Goal: Task Accomplishment & Management: Use online tool/utility

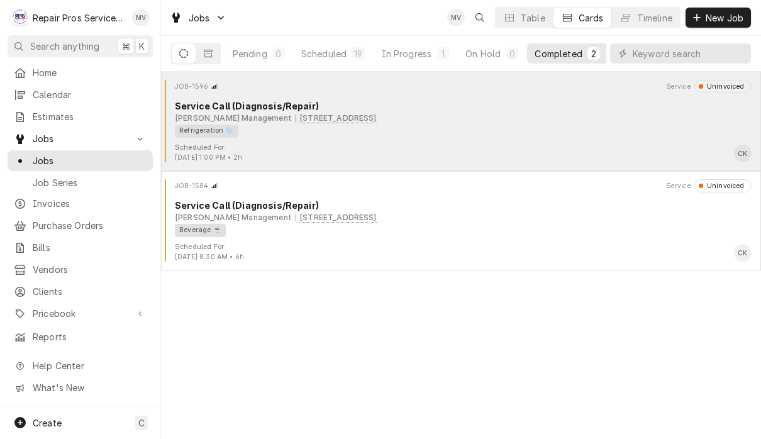
scroll to position [0, 79]
click at [551, 135] on div "Refrigeration ❄️" at bounding box center [459, 131] width 568 height 13
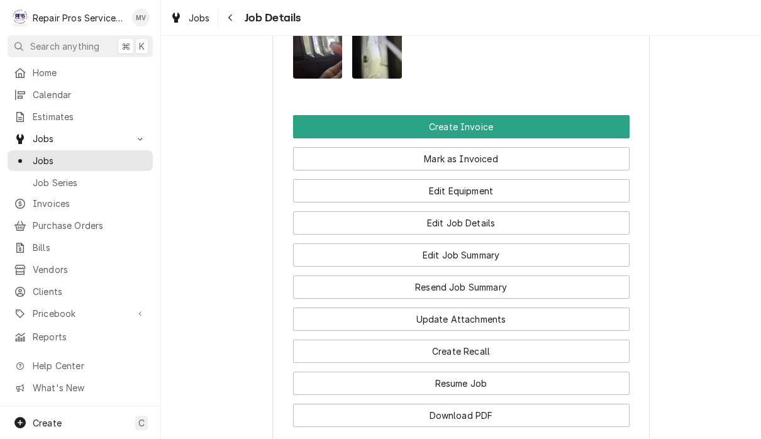
scroll to position [913, 0]
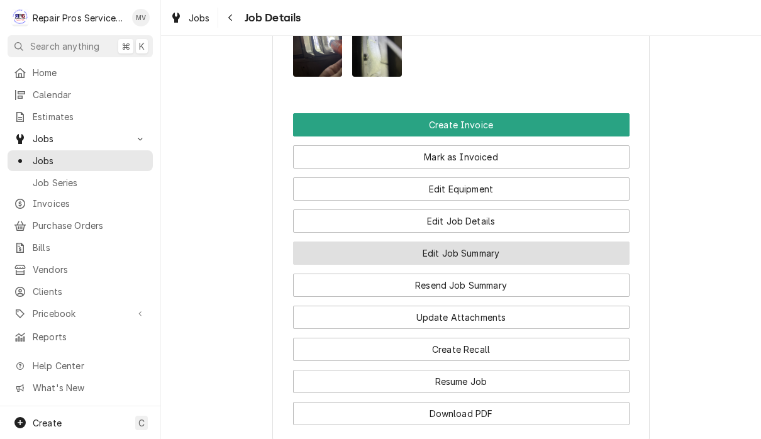
click at [518, 265] on button "Edit Job Summary" at bounding box center [461, 252] width 336 height 23
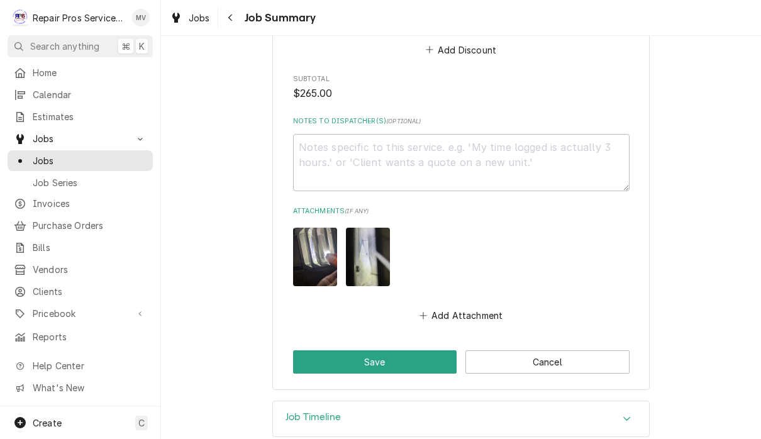
scroll to position [1210, 0]
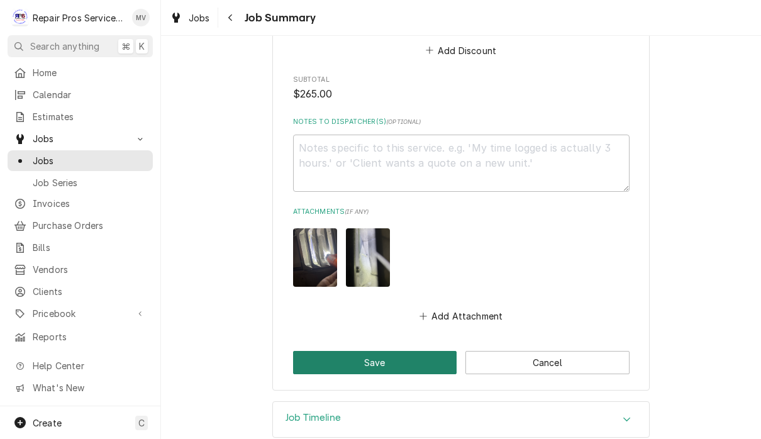
click at [388, 351] on button "Save" at bounding box center [375, 362] width 164 height 23
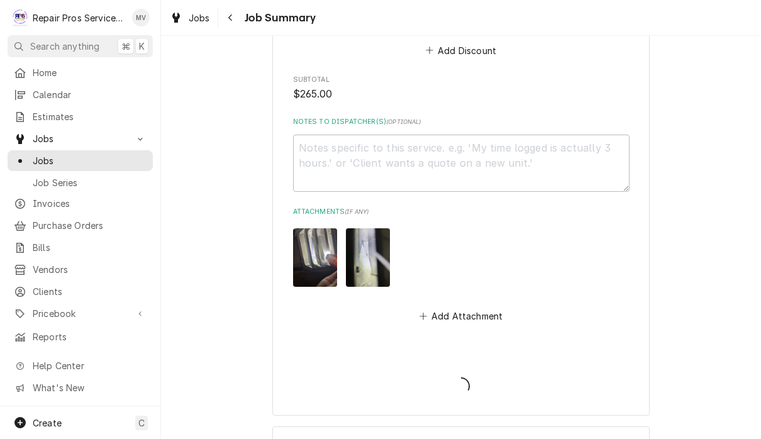
type textarea "x"
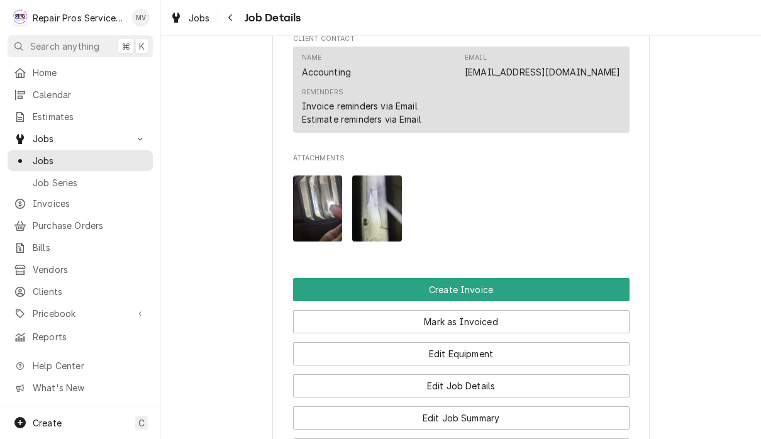
scroll to position [770, 0]
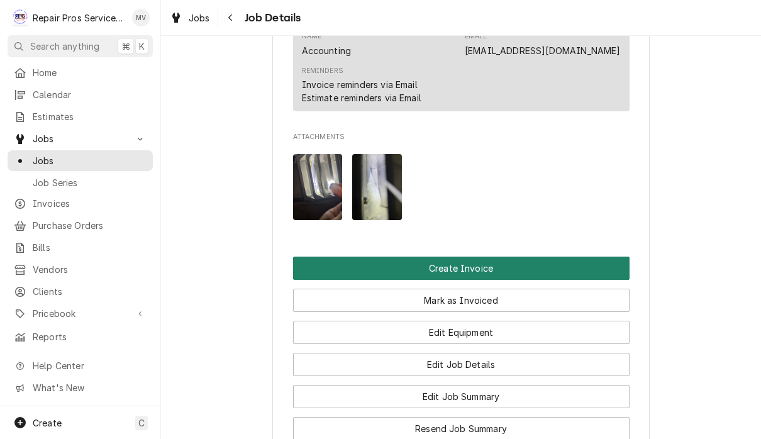
click at [470, 279] on button "Create Invoice" at bounding box center [461, 268] width 336 height 23
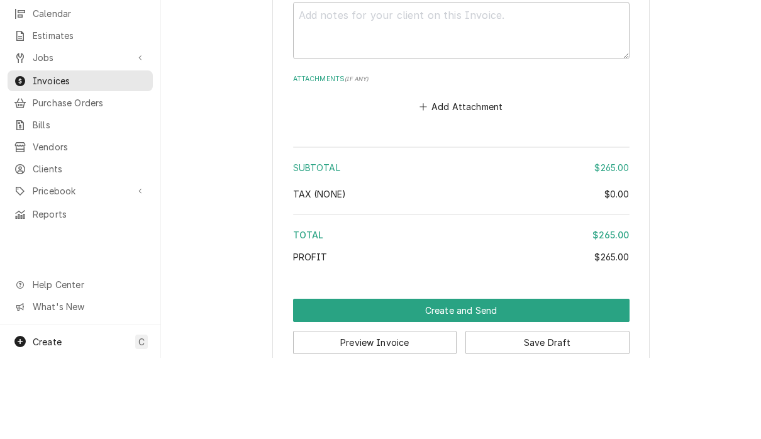
scroll to position [1, 0]
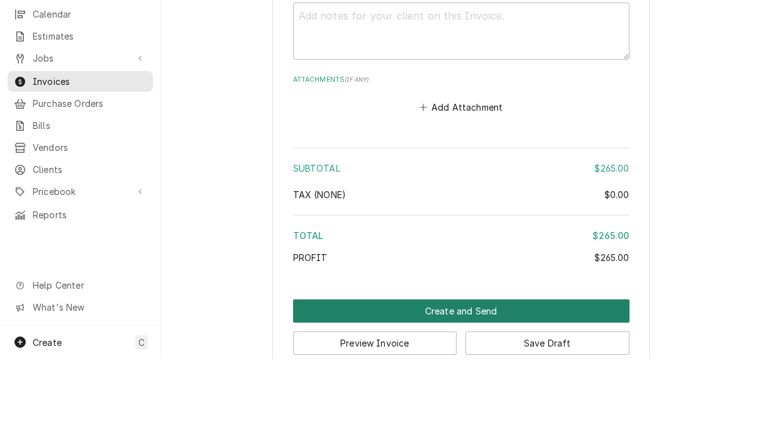
click at [463, 380] on button "Create and Send" at bounding box center [461, 391] width 336 height 23
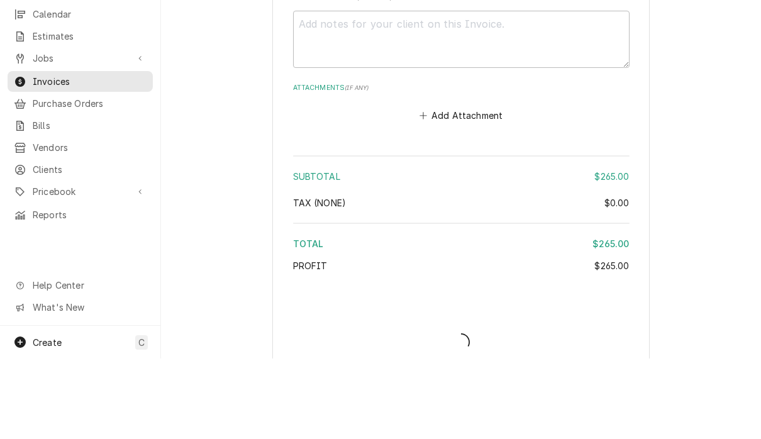
type textarea "x"
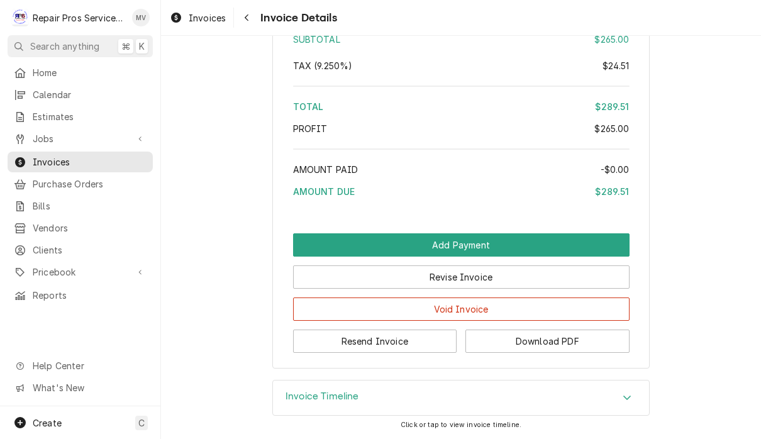
scroll to position [1898, 0]
click at [397, 343] on button "Resend Invoice" at bounding box center [375, 340] width 164 height 23
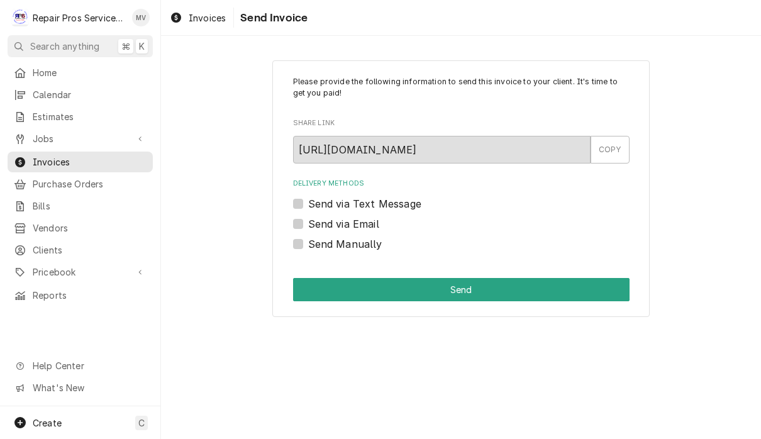
click at [363, 222] on label "Send via Email" at bounding box center [343, 223] width 71 height 15
click at [363, 222] on input "Send via Email" at bounding box center [476, 230] width 336 height 28
checkbox input "true"
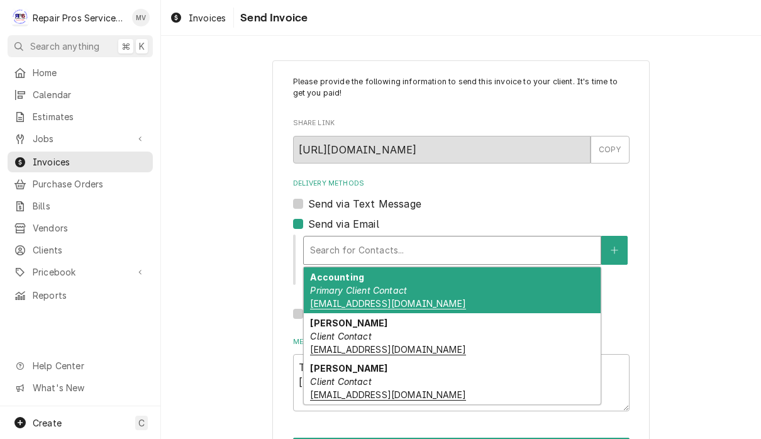
click at [472, 307] on div "Accounting Primary Client Contact [EMAIL_ADDRESS][DOMAIN_NAME]" at bounding box center [452, 290] width 297 height 46
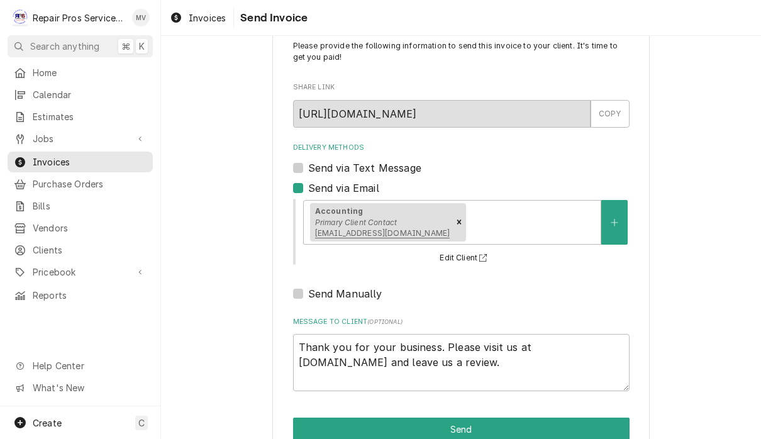
scroll to position [49, 0]
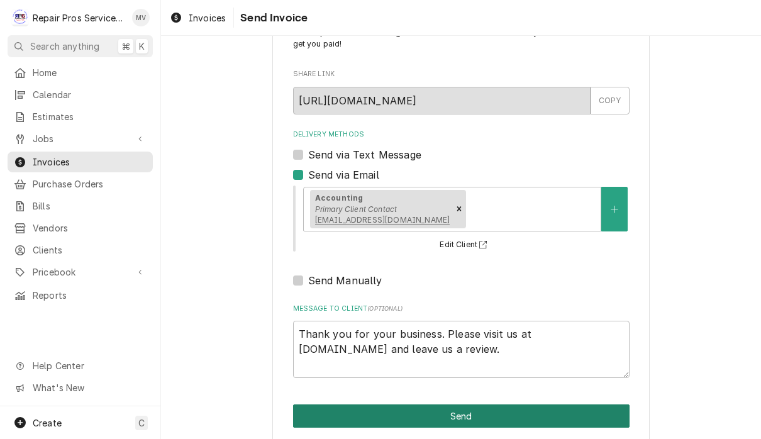
click at [530, 418] on button "Send" at bounding box center [461, 415] width 336 height 23
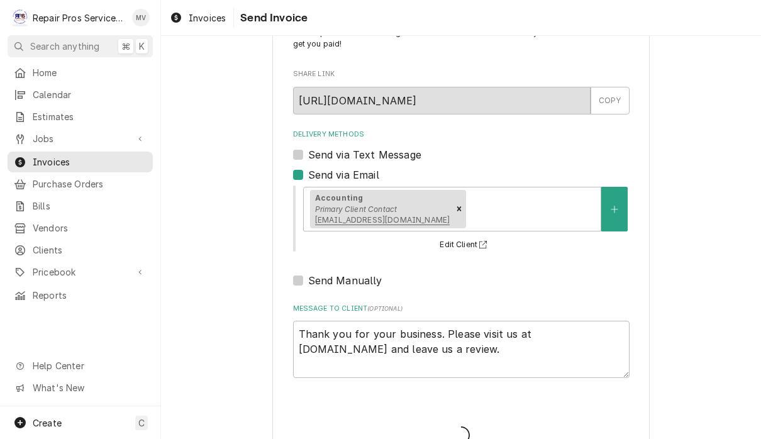
type textarea "x"
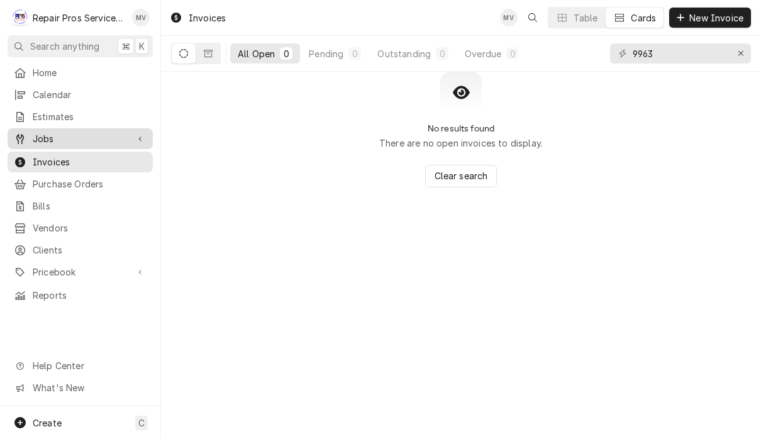
click at [43, 141] on div "Jobs" at bounding box center [80, 139] width 140 height 16
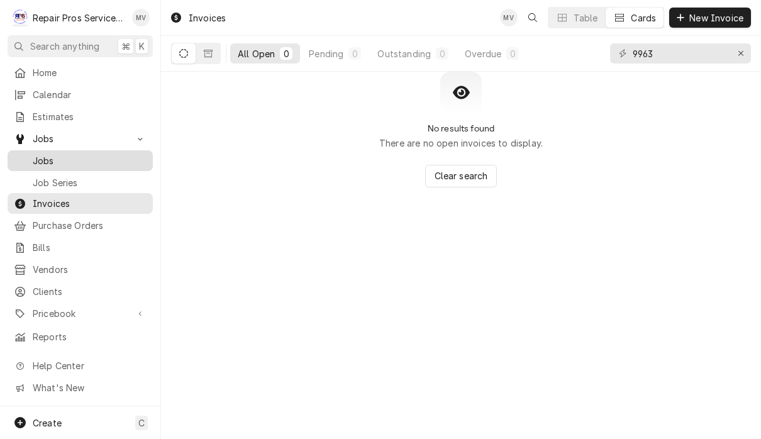
click at [43, 159] on span "Jobs" at bounding box center [90, 160] width 114 height 13
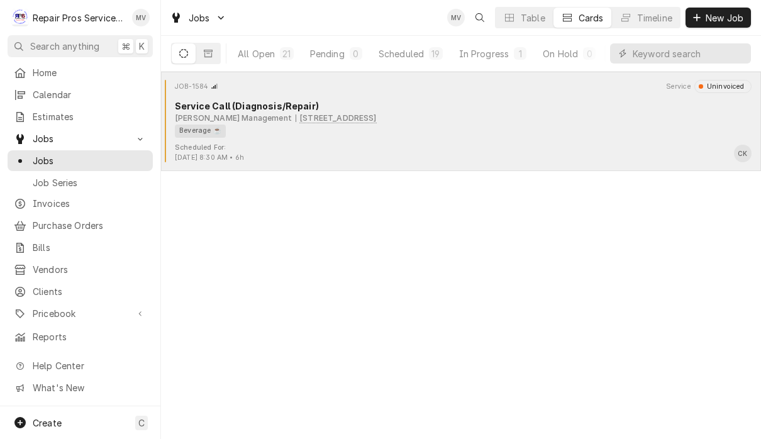
click at [527, 114] on div "[PERSON_NAME] Management [STREET_ADDRESS]" at bounding box center [463, 118] width 577 height 11
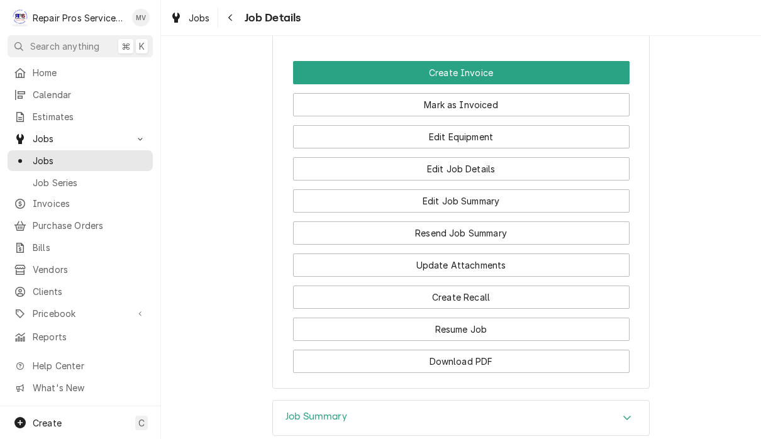
scroll to position [1015, 0]
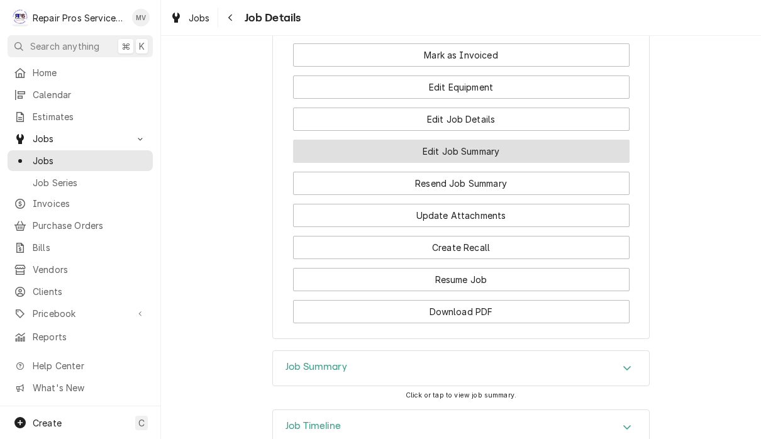
click at [541, 162] on button "Edit Job Summary" at bounding box center [461, 151] width 336 height 23
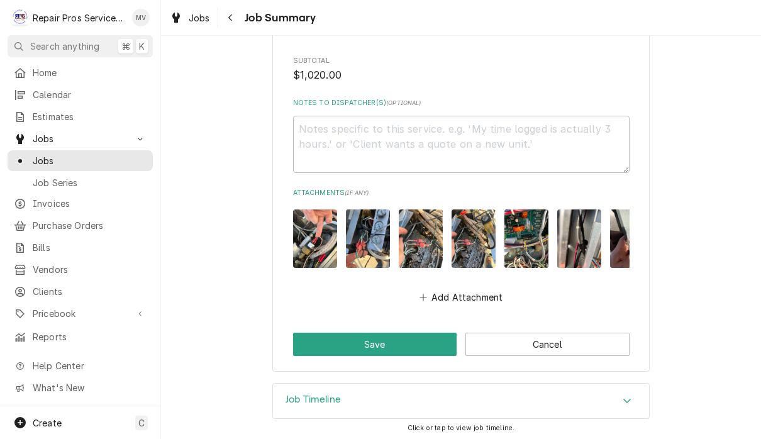
scroll to position [2054, 0]
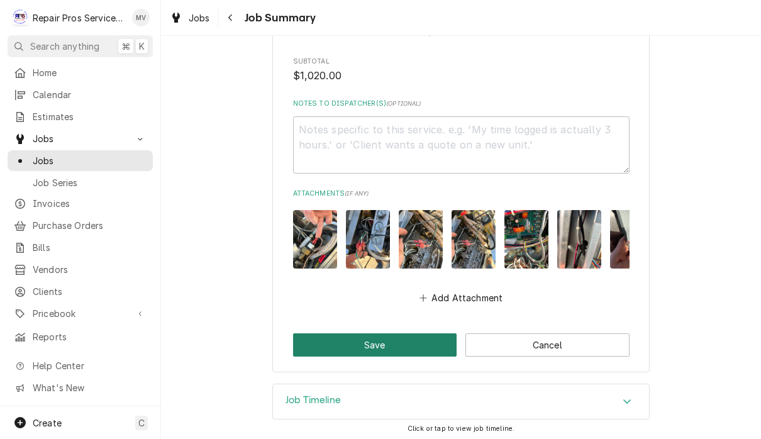
click at [370, 343] on button "Save" at bounding box center [375, 344] width 164 height 23
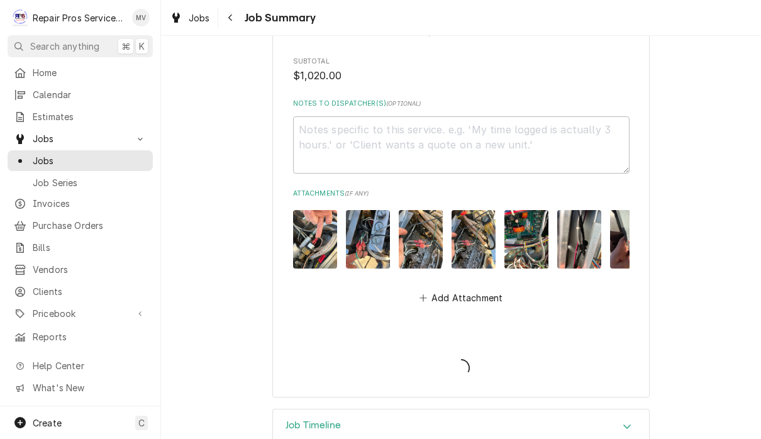
type textarea "x"
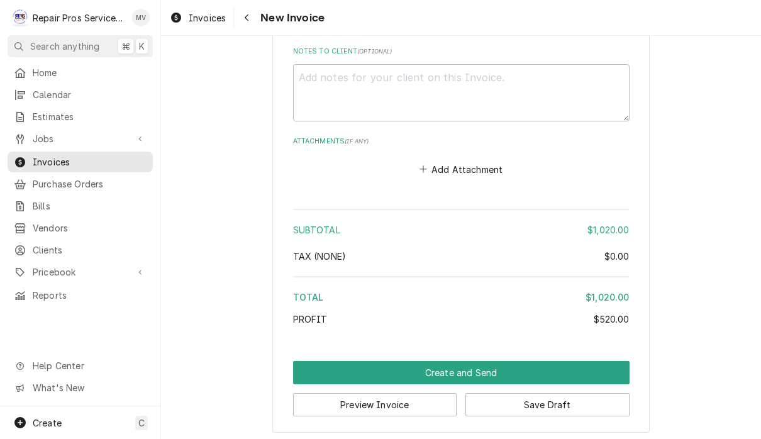
scroll to position [3135, 0]
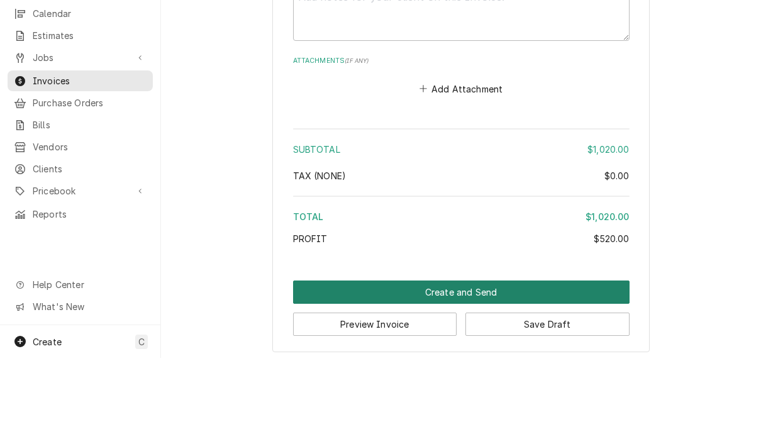
click at [598, 362] on button "Create and Send" at bounding box center [461, 373] width 336 height 23
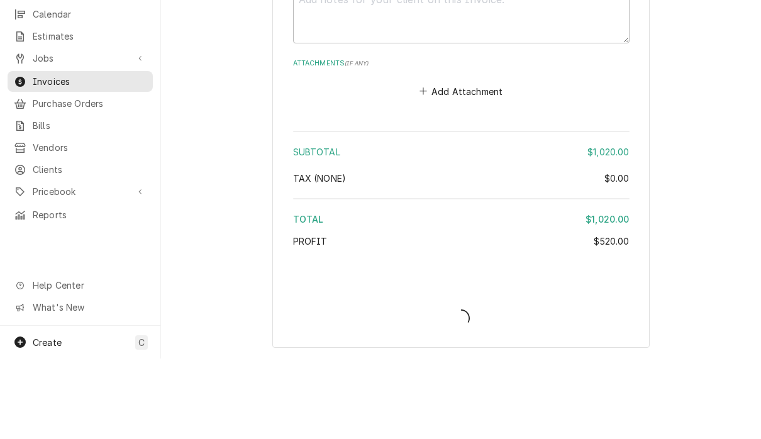
scroll to position [3126, 0]
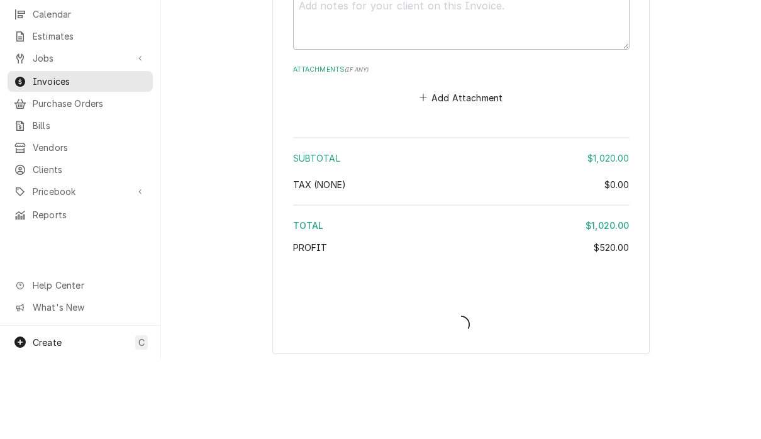
type textarea "x"
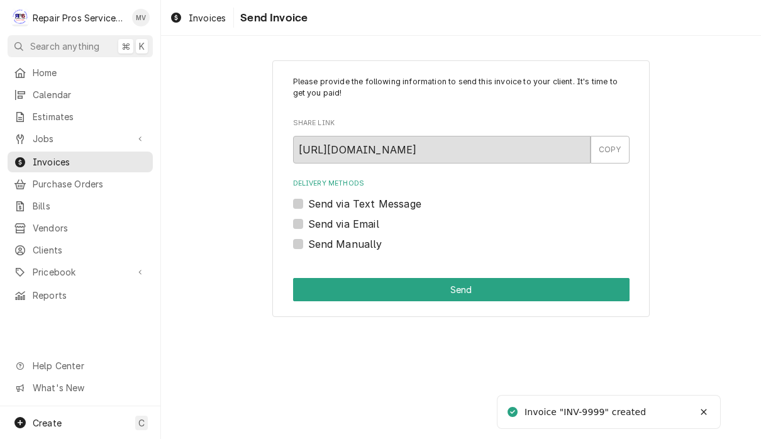
click at [357, 246] on label "Send Manually" at bounding box center [345, 243] width 74 height 15
click at [357, 246] on input "Send Manually" at bounding box center [476, 250] width 336 height 28
checkbox input "true"
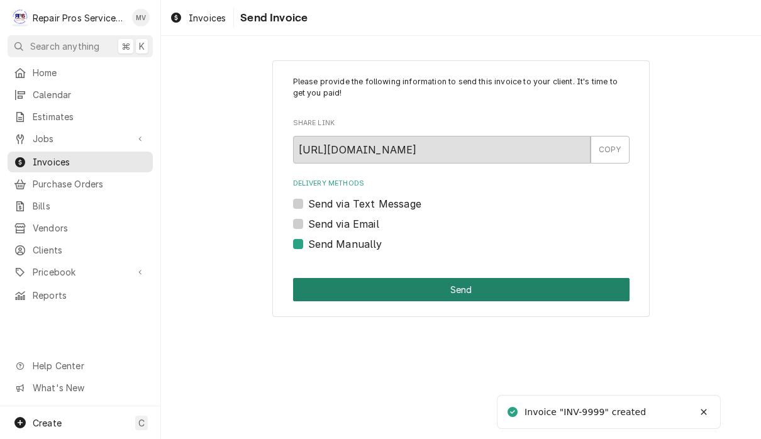
click at [486, 287] on button "Send" at bounding box center [461, 289] width 336 height 23
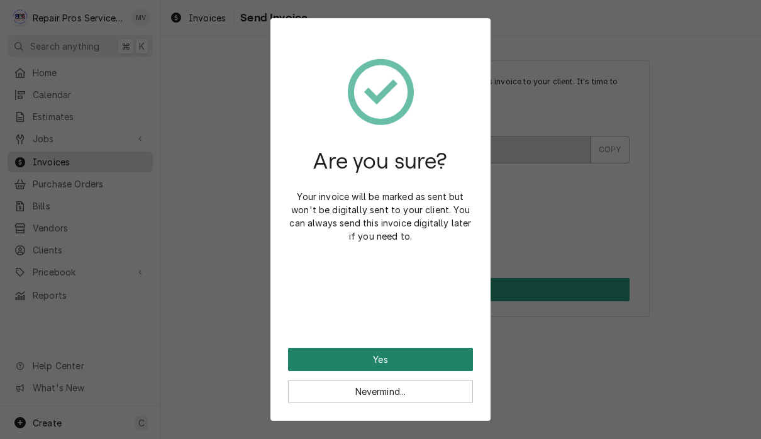
click at [386, 357] on button "Yes" at bounding box center [380, 359] width 185 height 23
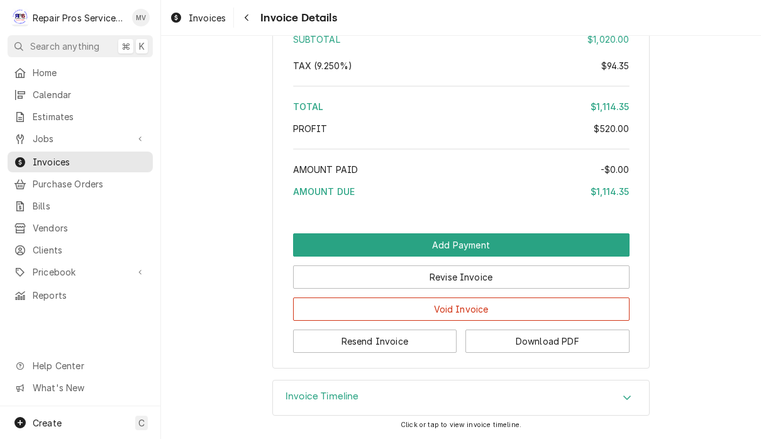
scroll to position [2757, 0]
click at [389, 346] on button "Resend Invoice" at bounding box center [375, 340] width 164 height 23
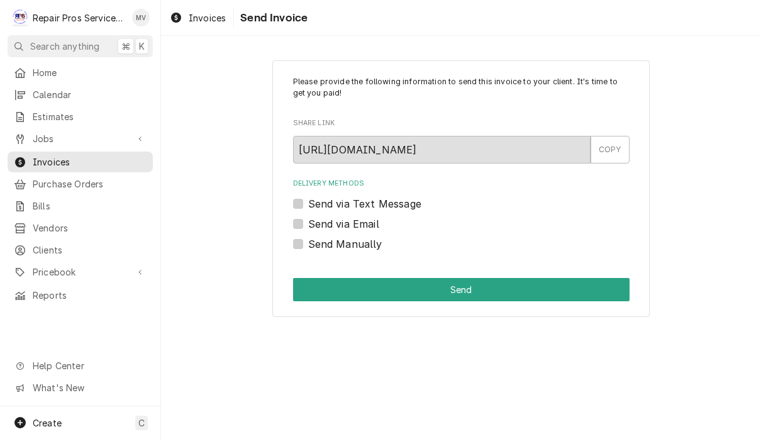
click at [367, 226] on label "Send via Email" at bounding box center [343, 223] width 71 height 15
click at [367, 226] on input "Send via Email" at bounding box center [476, 230] width 336 height 28
checkbox input "true"
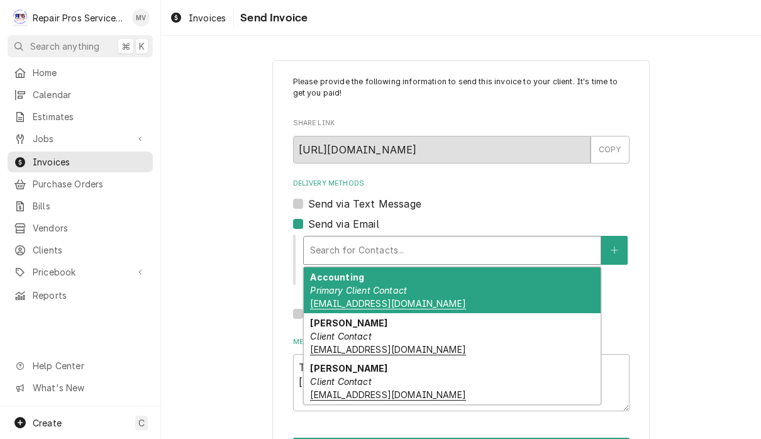
click at [515, 301] on div "Accounting Primary Client Contact [EMAIL_ADDRESS][DOMAIN_NAME]" at bounding box center [452, 290] width 297 height 46
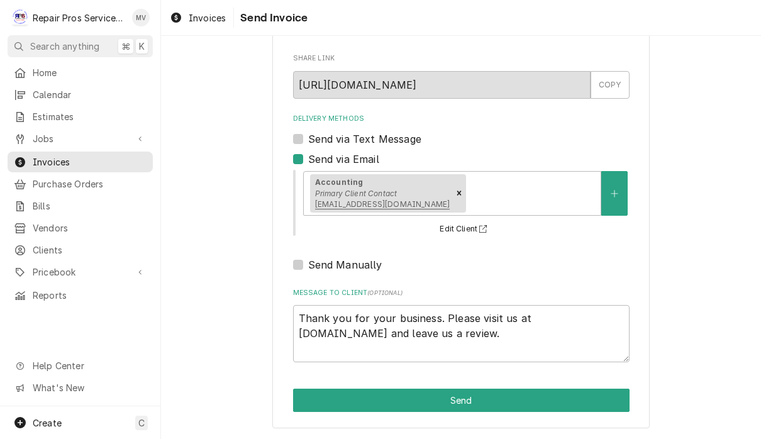
scroll to position [62, 0]
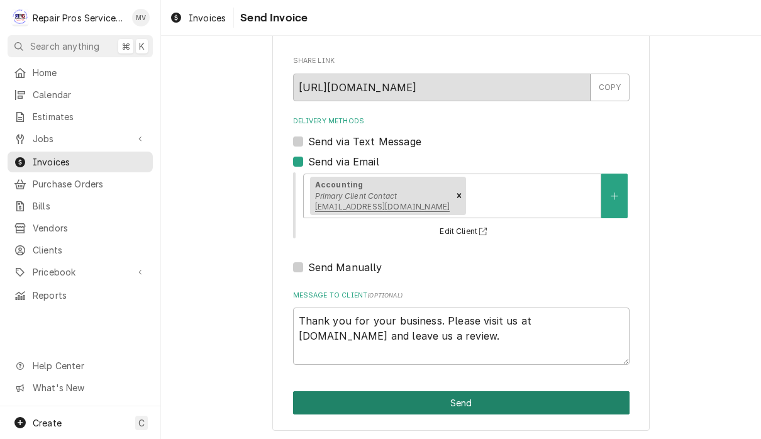
click at [532, 402] on button "Send" at bounding box center [461, 402] width 336 height 23
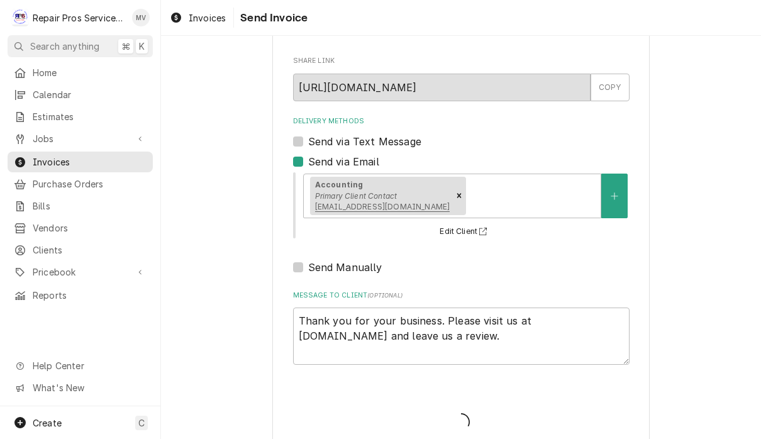
type textarea "x"
